Goal: Task Accomplishment & Management: Complete application form

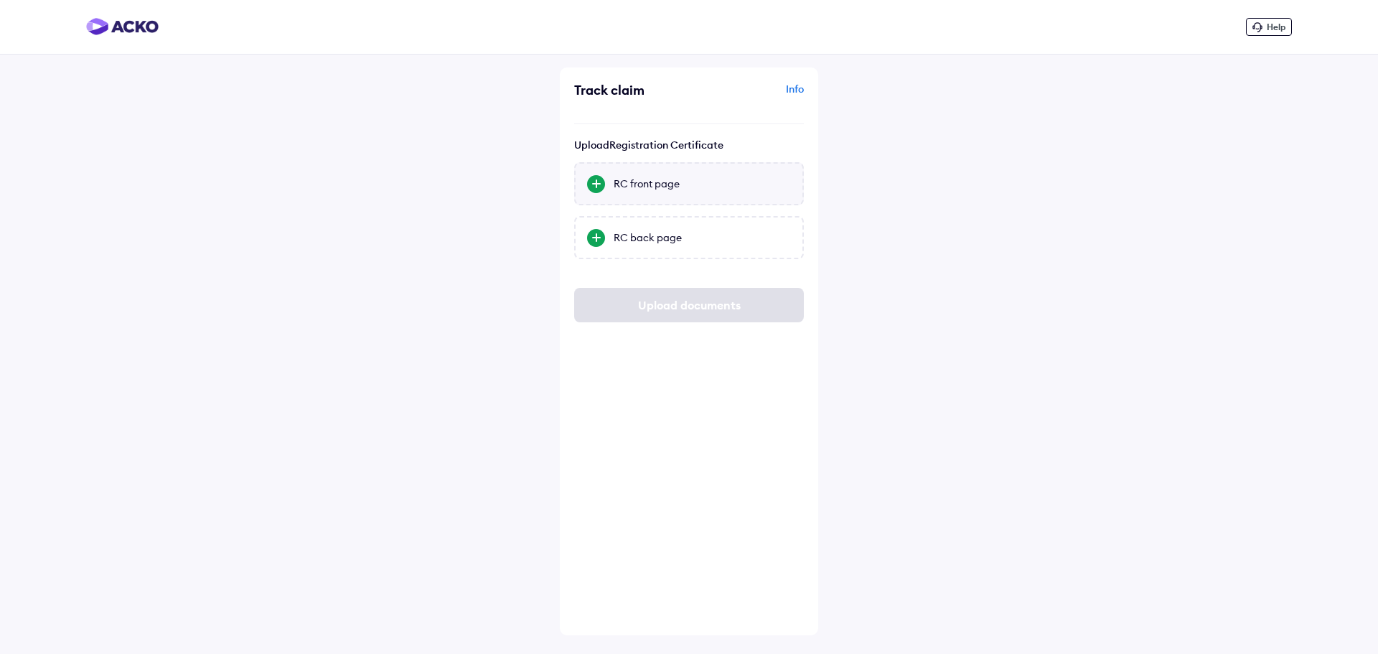
click at [654, 183] on div "RC front page" at bounding box center [702, 184] width 177 height 14
click at [0, 0] on input "RC front page" at bounding box center [0, 0] width 0 height 0
click at [633, 180] on div "RC front page" at bounding box center [702, 184] width 177 height 14
click at [0, 0] on input "RC front page" at bounding box center [0, 0] width 0 height 0
click at [647, 182] on div "RC front page" at bounding box center [702, 184] width 177 height 14
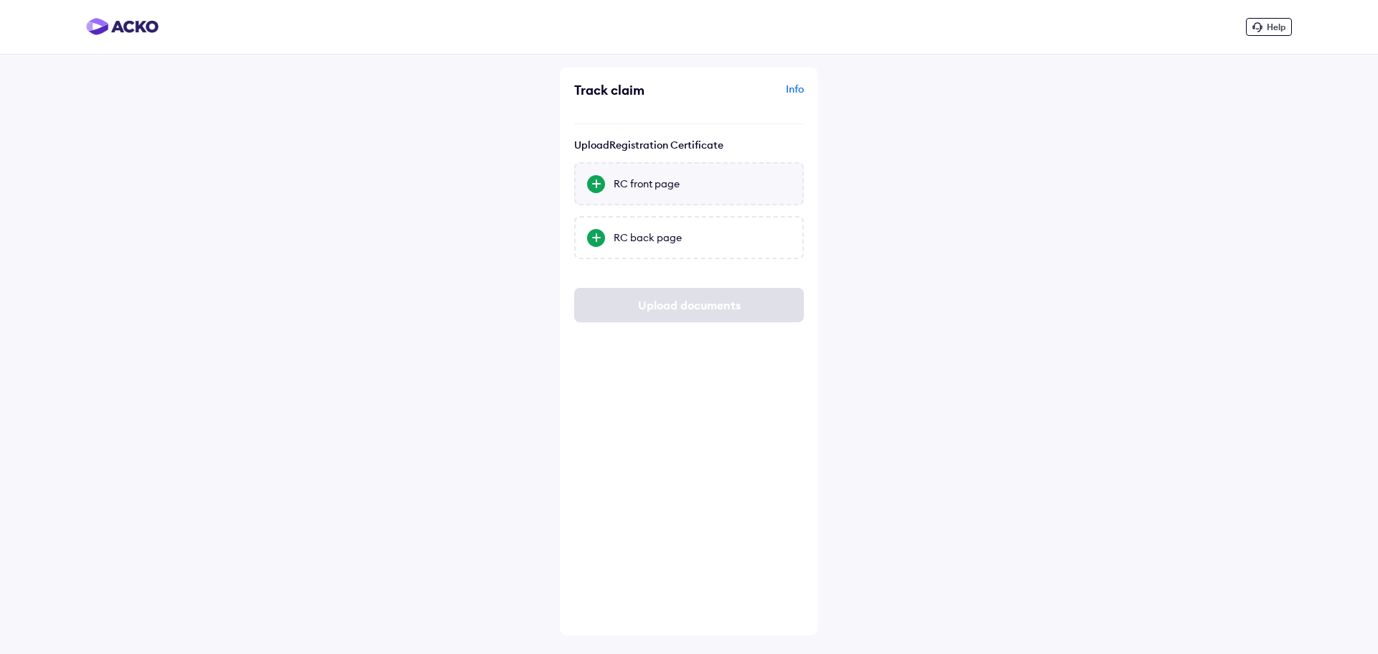
click at [0, 0] on input "RC front page" at bounding box center [0, 0] width 0 height 0
click at [623, 239] on div "RC back page" at bounding box center [702, 237] width 177 height 14
click at [0, 0] on input "RC back page" at bounding box center [0, 0] width 0 height 0
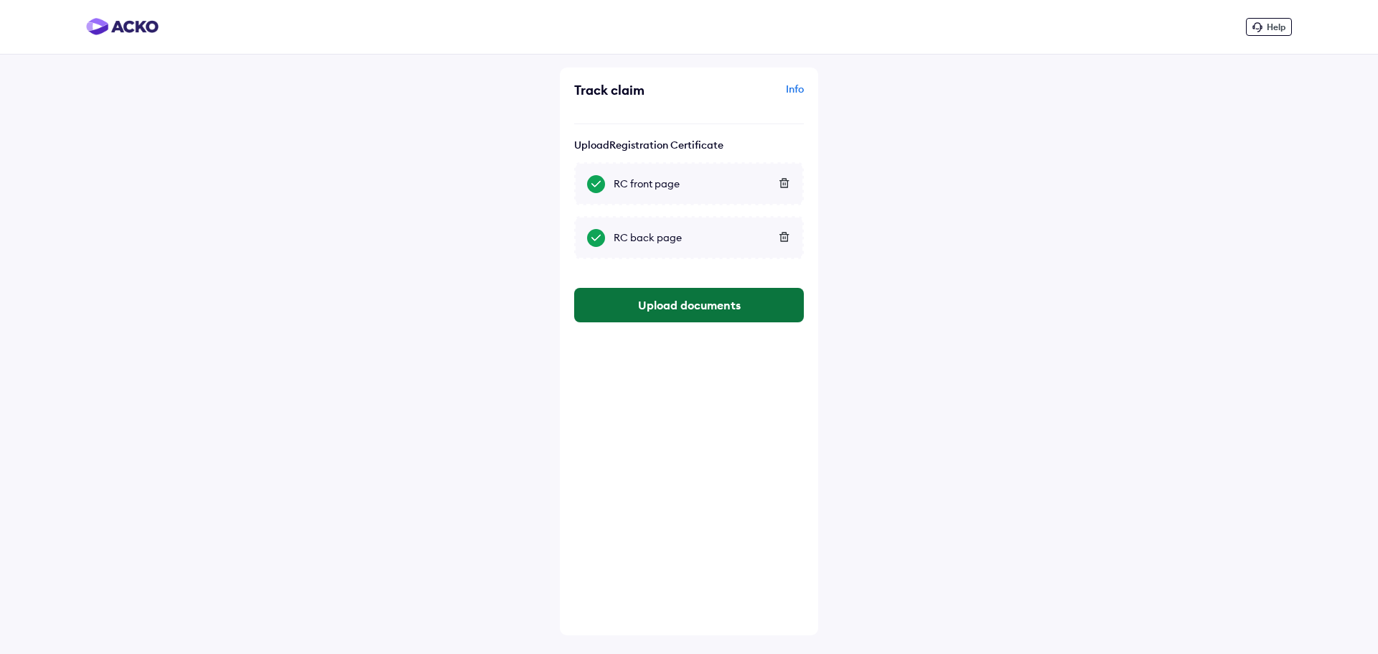
click at [663, 294] on button "Upload documents" at bounding box center [689, 305] width 230 height 34
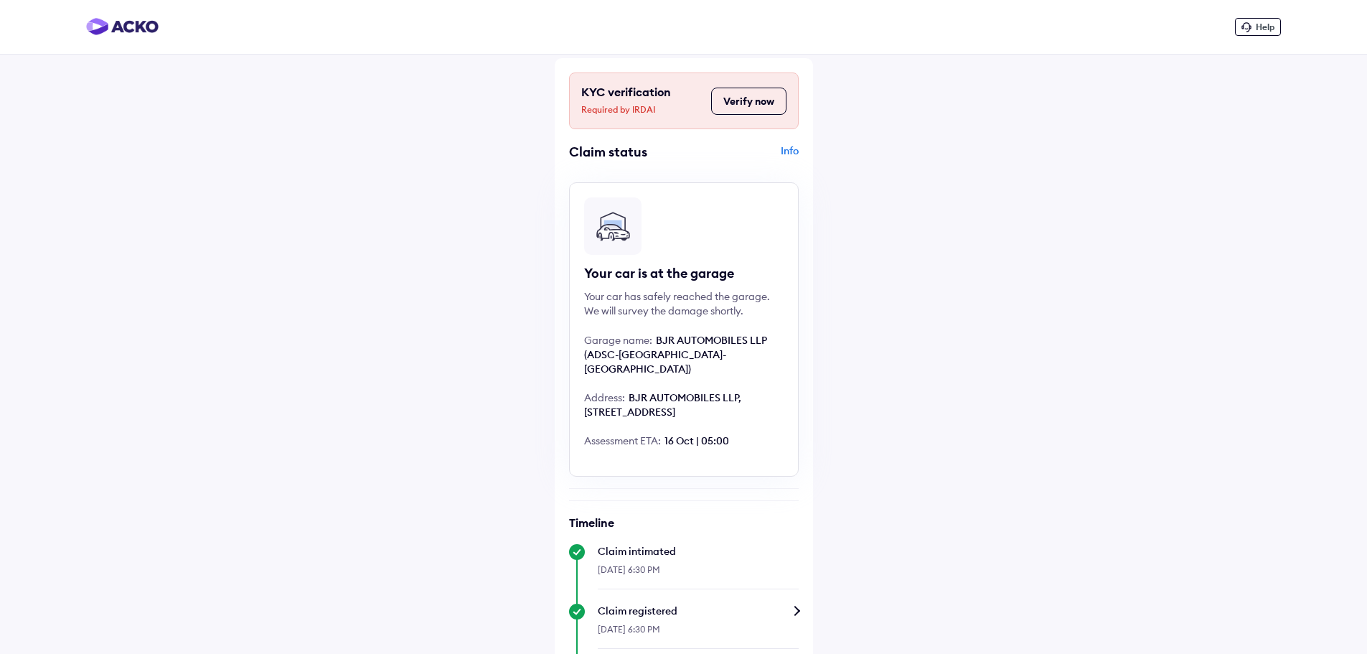
click at [739, 106] on button "Verify now" at bounding box center [748, 101] width 75 height 27
